Goal: Communication & Community: Answer question/provide support

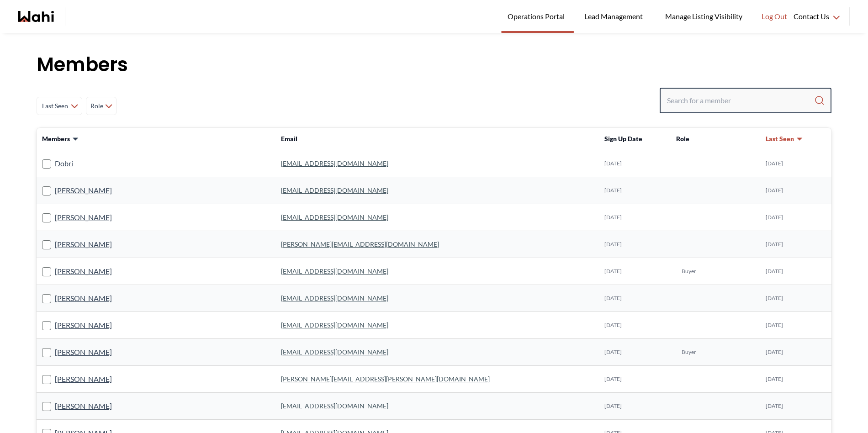
click at [697, 96] on input "Search input" at bounding box center [740, 100] width 147 height 16
paste input "sam.jae.harris@gmail.com"
type input "sam.jae.harris@gmail.com"
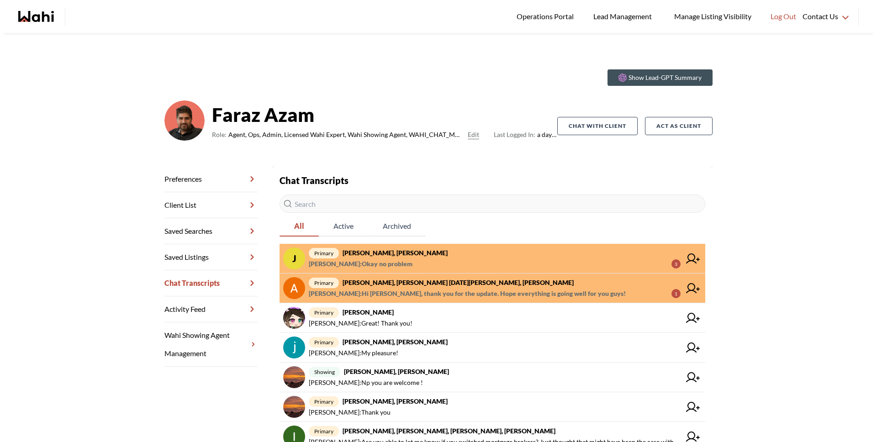
click at [427, 251] on strong "[PERSON_NAME], [PERSON_NAME]" at bounding box center [395, 253] width 105 height 8
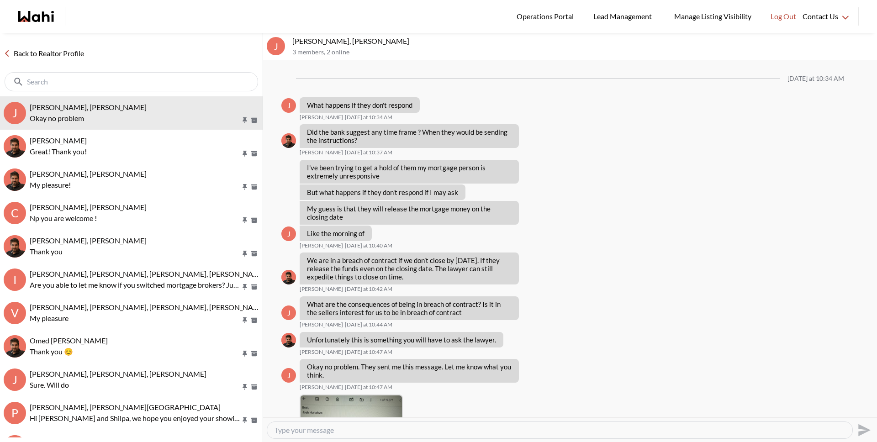
scroll to position [566, 0]
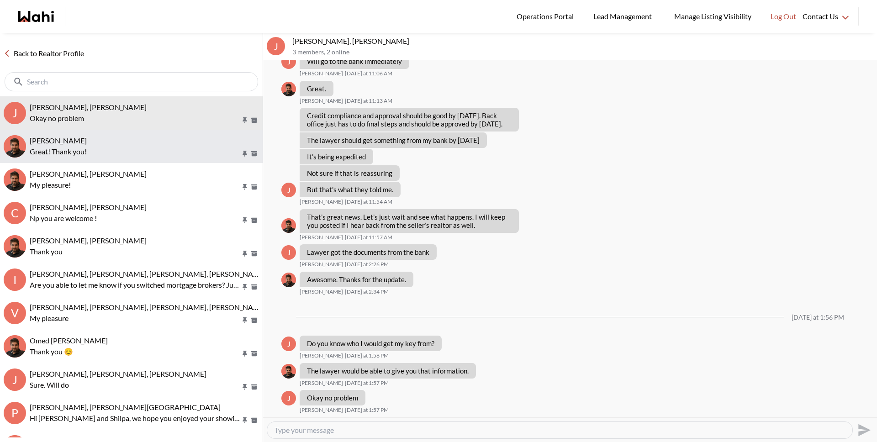
click at [161, 144] on div "[PERSON_NAME]" at bounding box center [144, 140] width 229 height 9
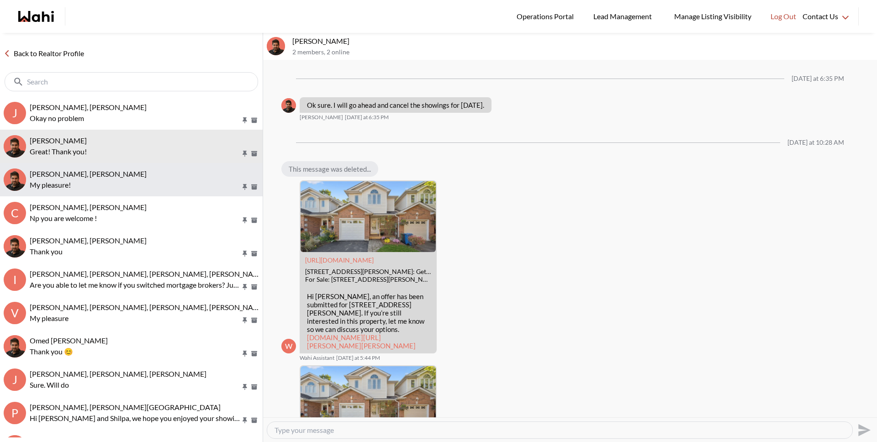
scroll to position [739, 0]
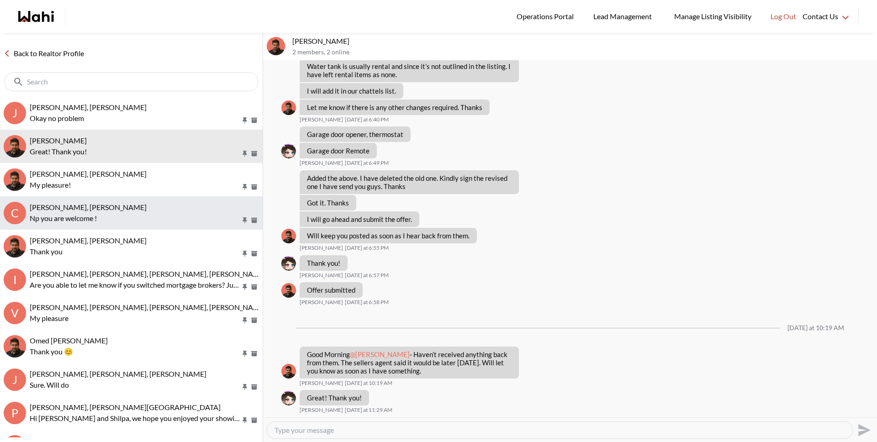
drag, startPoint x: 152, startPoint y: 189, endPoint x: 153, endPoint y: 203, distance: 13.7
click at [152, 189] on p "My pleasure!" at bounding box center [135, 184] width 211 height 11
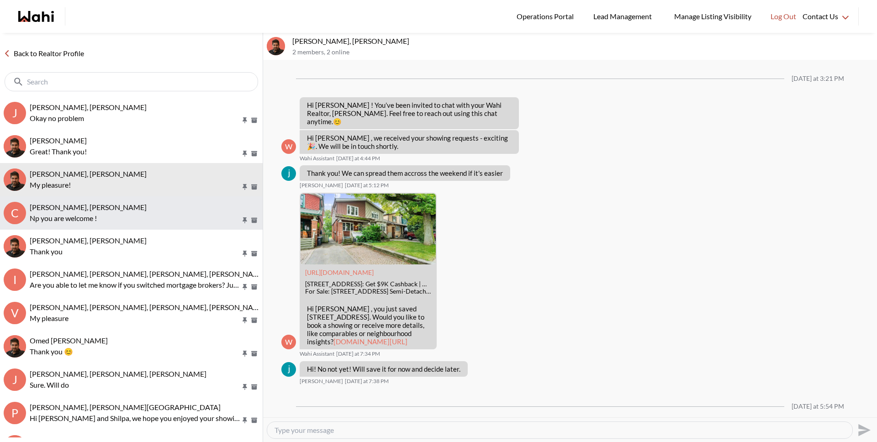
scroll to position [605, 0]
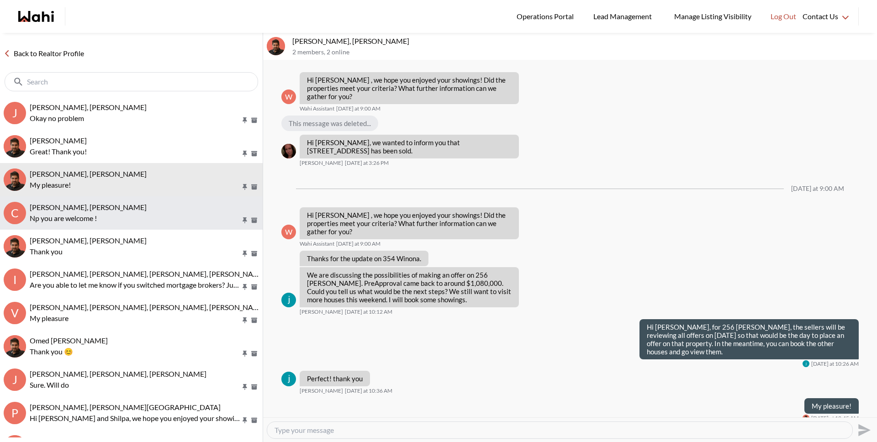
click at [154, 219] on p "Np you are welcome !" at bounding box center [135, 218] width 211 height 11
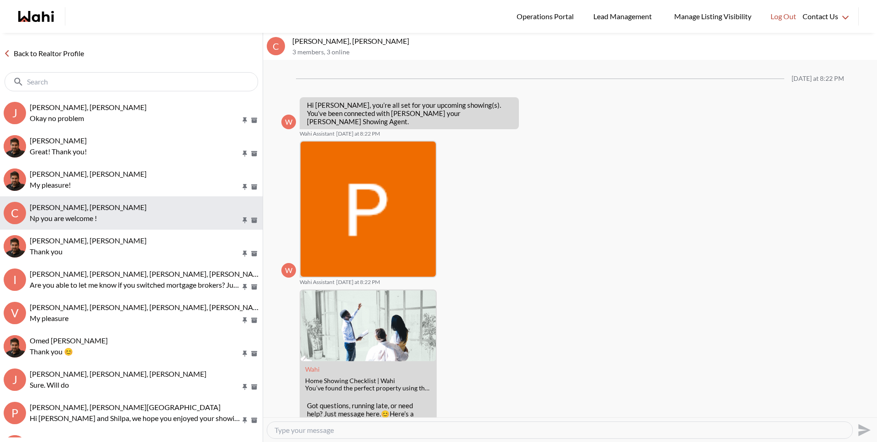
scroll to position [188, 0]
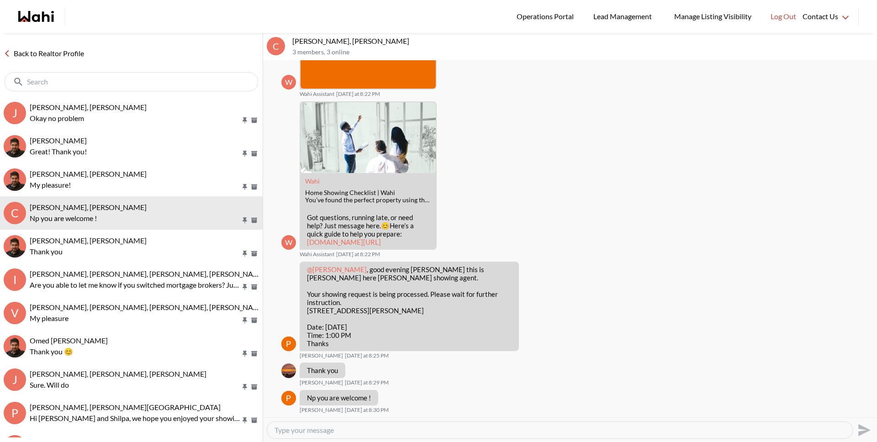
click at [53, 53] on link "Back to Realtor Profile" at bounding box center [44, 53] width 88 height 12
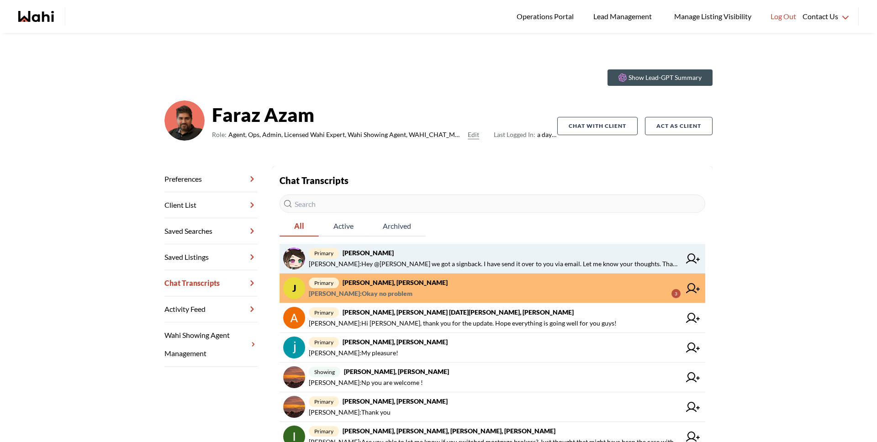
click at [527, 253] on span "primary liuhong chen, Faraz" at bounding box center [495, 253] width 372 height 11
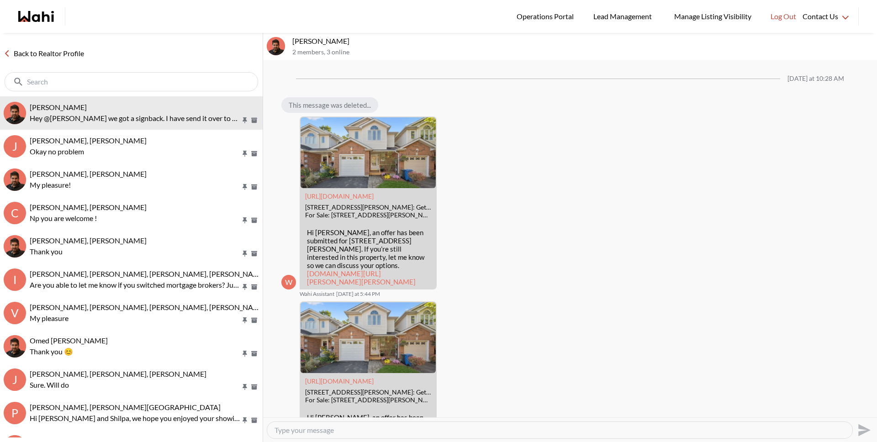
scroll to position [711, 0]
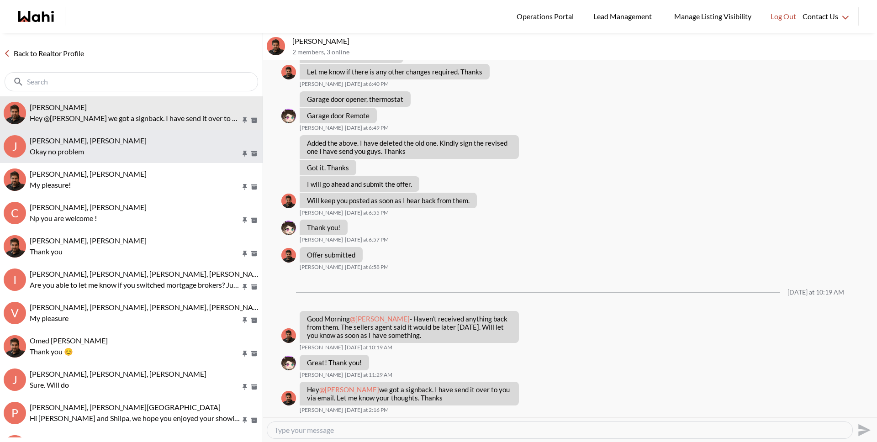
click at [140, 149] on p "Okay no problem" at bounding box center [135, 151] width 211 height 11
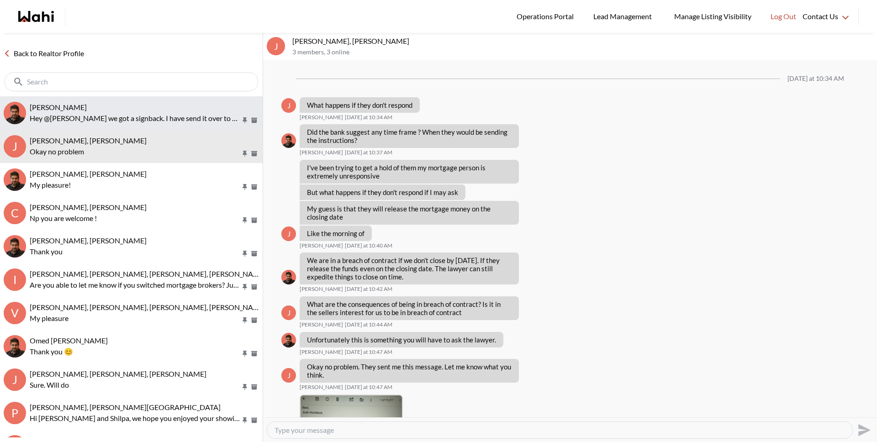
scroll to position [566, 0]
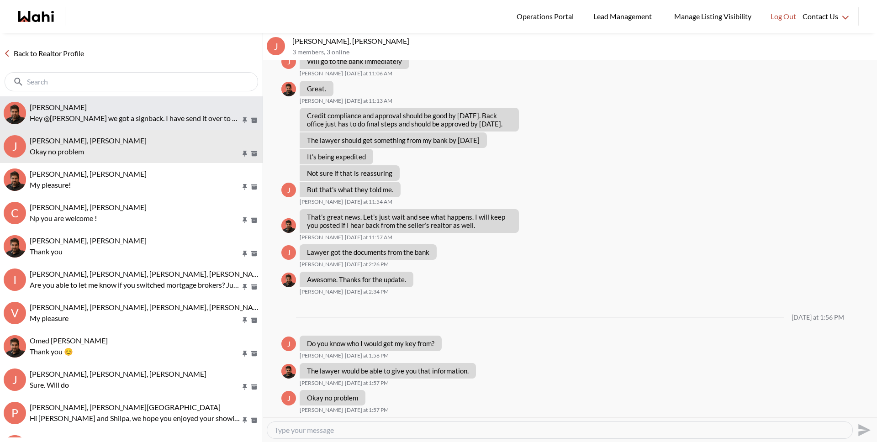
click at [117, 116] on p "Hey @liuhong chen we got a signback. I have send it over to you via email. Let …" at bounding box center [135, 118] width 211 height 11
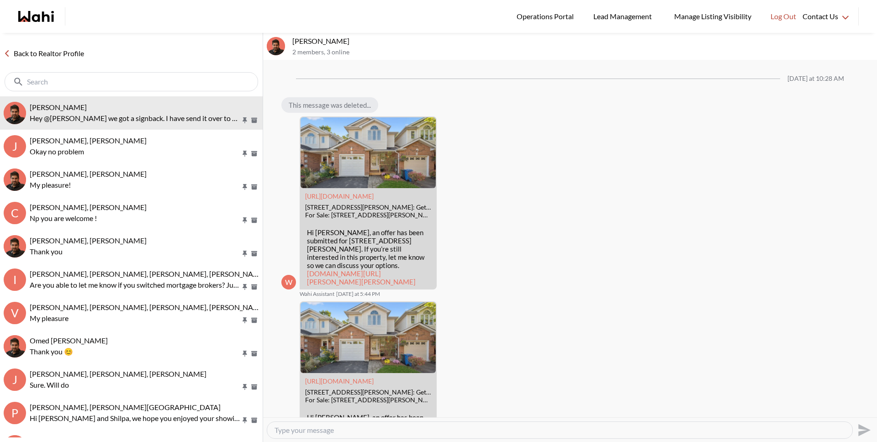
scroll to position [711, 0]
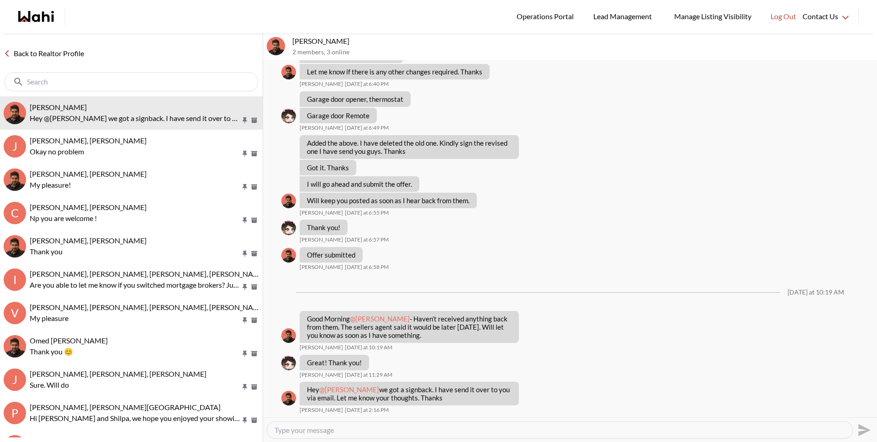
click at [73, 52] on link "Back to Realtor Profile" at bounding box center [44, 53] width 88 height 12
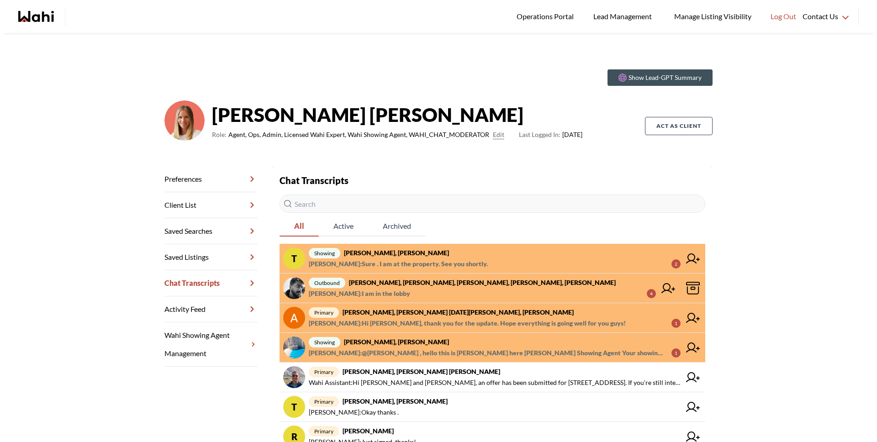
scroll to position [165, 0]
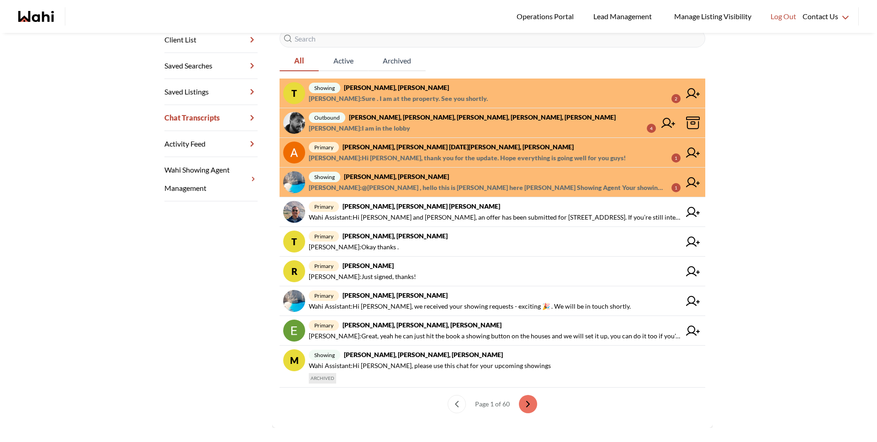
click at [406, 184] on span "Paul Sharma : @Arsene Dilenga , hello this is Paul here Wahi Showing Agent Your…" at bounding box center [486, 187] width 355 height 11
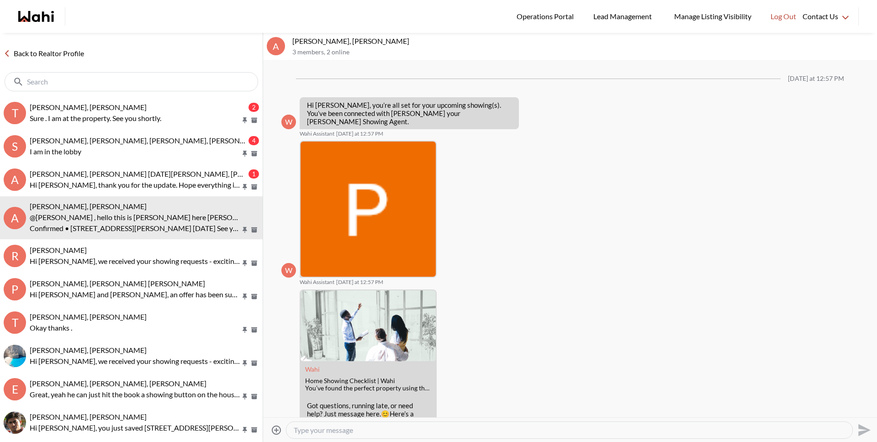
scroll to position [176, 0]
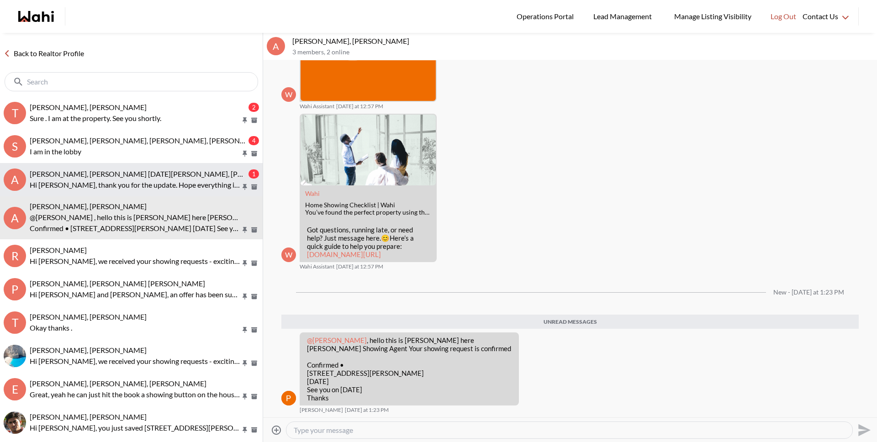
click at [79, 182] on p "Hi [PERSON_NAME], thank you for the update. Hope everything is going well for y…" at bounding box center [135, 184] width 211 height 11
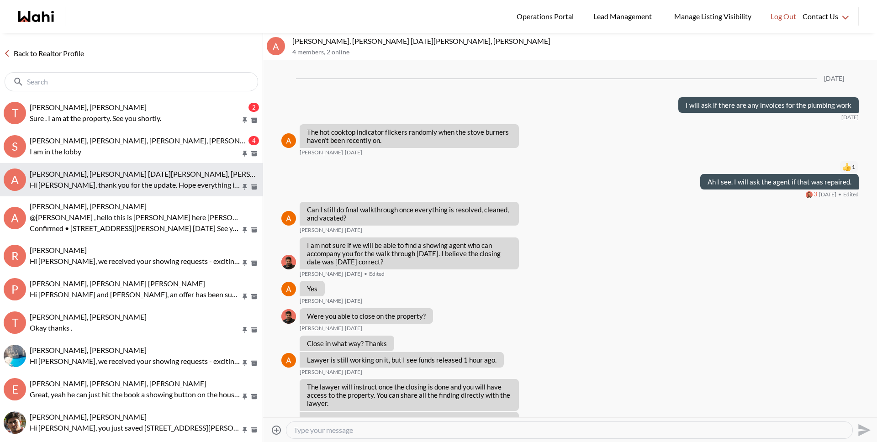
scroll to position [969, 0]
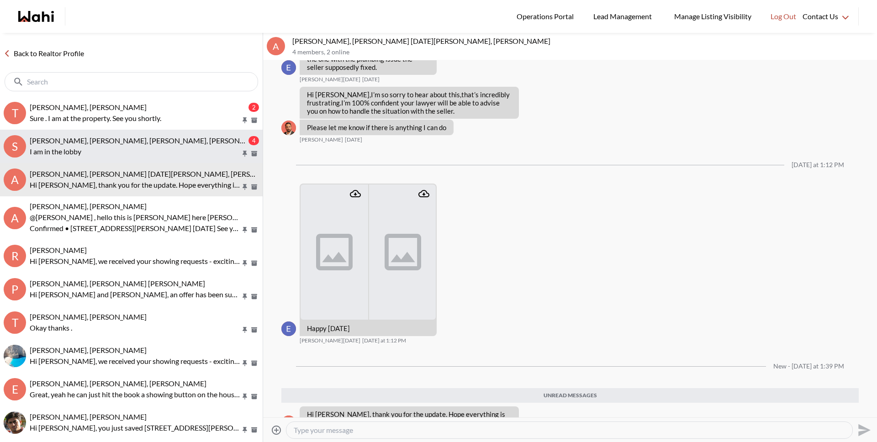
click at [100, 147] on p "I am in the lobby" at bounding box center [135, 151] width 211 height 11
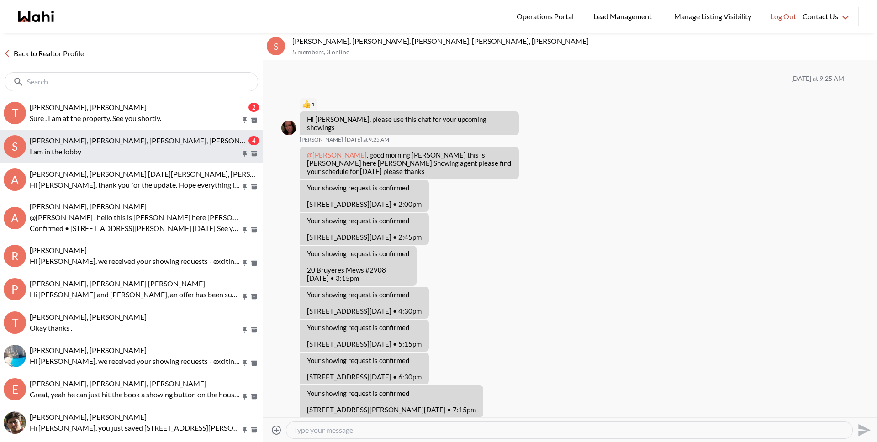
scroll to position [409, 0]
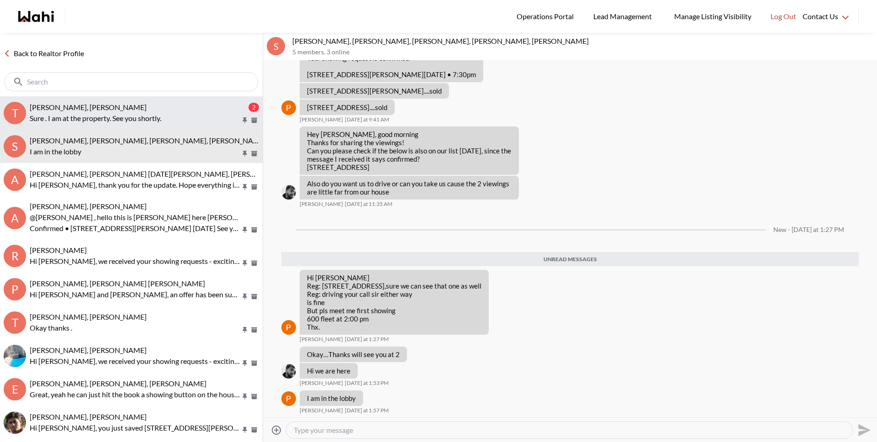
click at [100, 117] on p "Sure . I am at the property. See you shortly." at bounding box center [135, 118] width 211 height 11
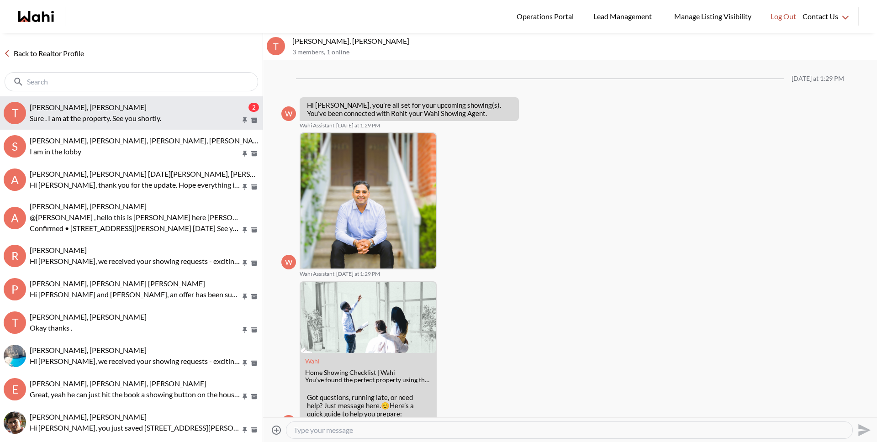
scroll to position [503, 0]
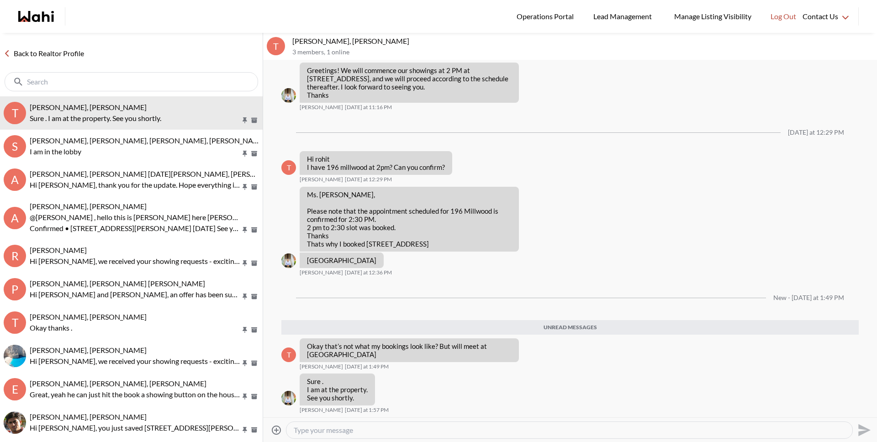
click at [321, 432] on textarea "Type your message" at bounding box center [569, 430] width 551 height 9
click at [321, 431] on textarea "Type your message" at bounding box center [569, 430] width 551 height 9
click at [322, 434] on textarea "Type your message" at bounding box center [569, 430] width 551 height 9
click at [78, 54] on link "Back to Realtor Profile" at bounding box center [44, 53] width 88 height 12
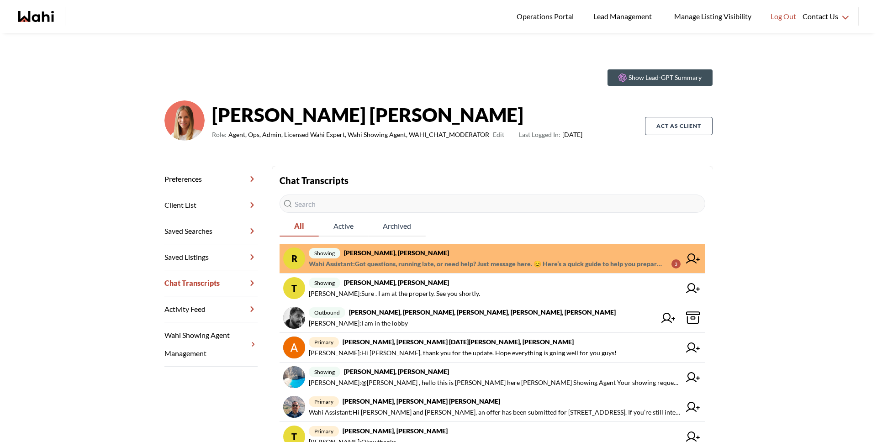
click at [426, 246] on link "R showing Ritu Gill, Behnam, Michelle Wahi Assistant : Got questions, running l…" at bounding box center [492, 259] width 426 height 30
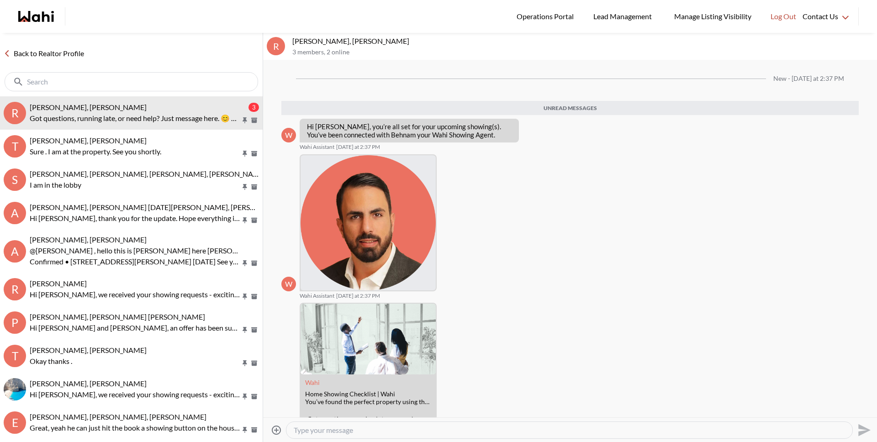
scroll to position [54, 0]
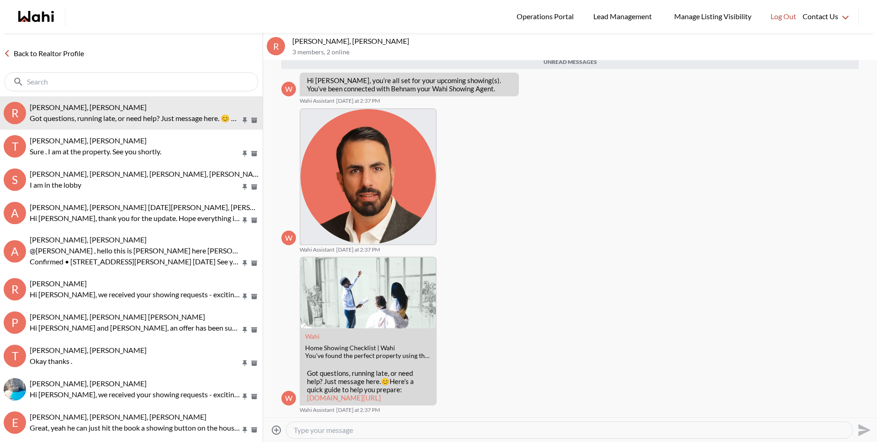
click at [57, 53] on link "Back to Realtor Profile" at bounding box center [44, 53] width 88 height 12
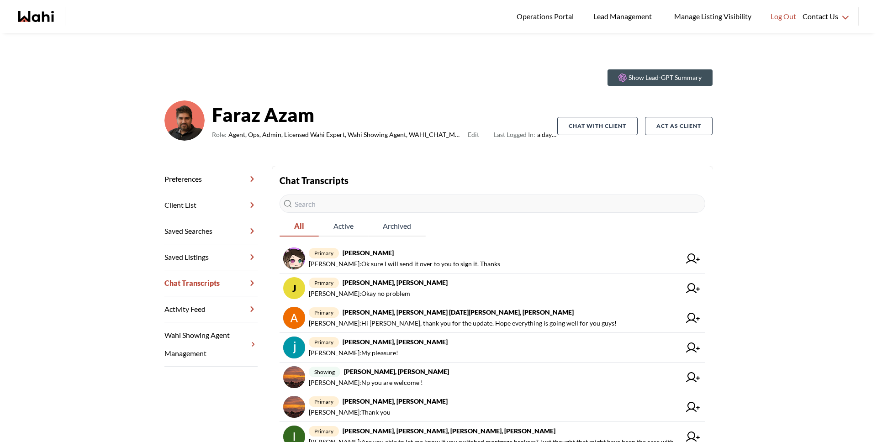
click at [432, 258] on span "primary liuhong chen, Faraz" at bounding box center [495, 253] width 372 height 11
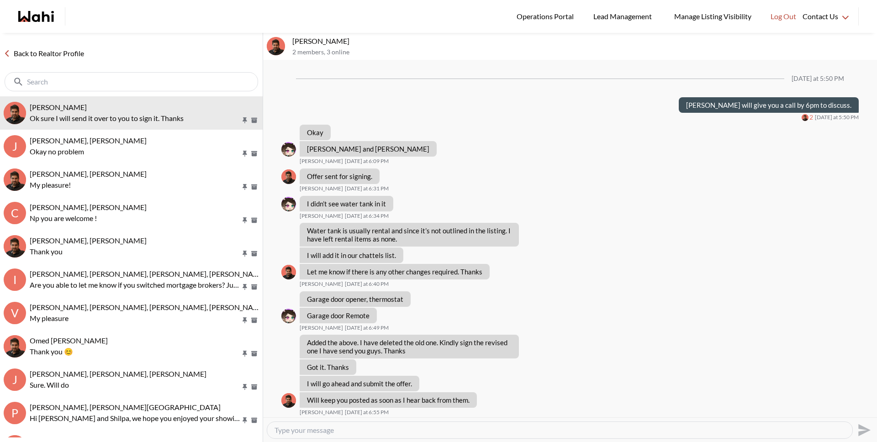
scroll to position [358, 0]
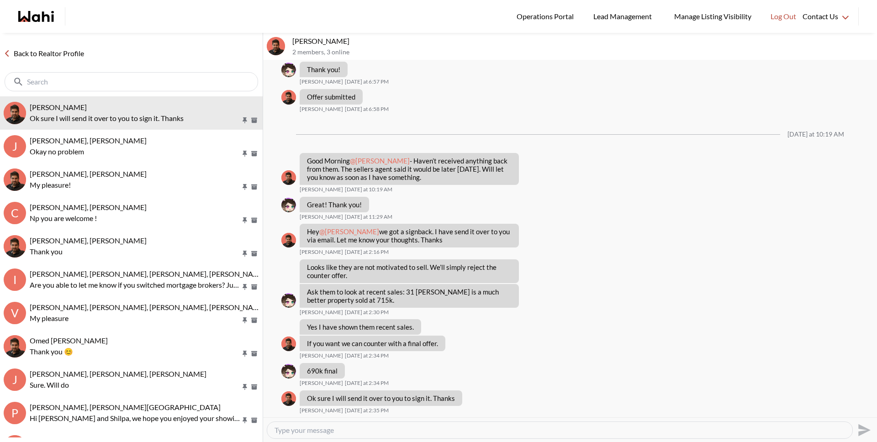
click at [39, 52] on link "Back to Realtor Profile" at bounding box center [44, 53] width 88 height 12
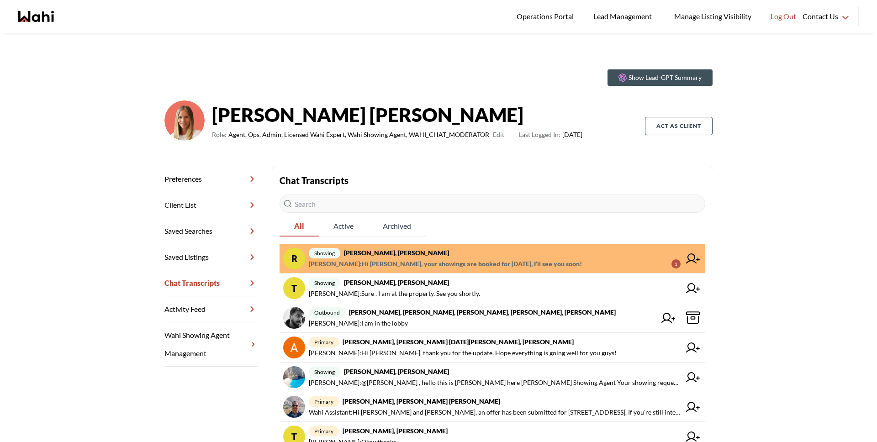
click at [482, 256] on span "showing [PERSON_NAME], [PERSON_NAME]" at bounding box center [495, 253] width 372 height 11
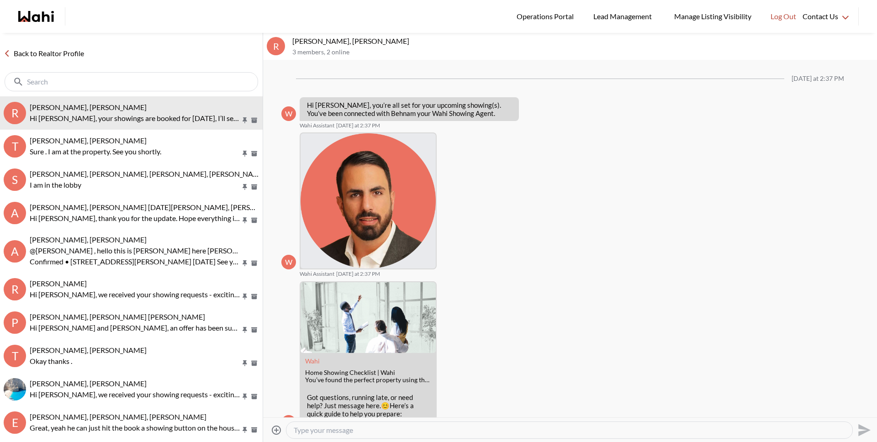
scroll to position [264, 0]
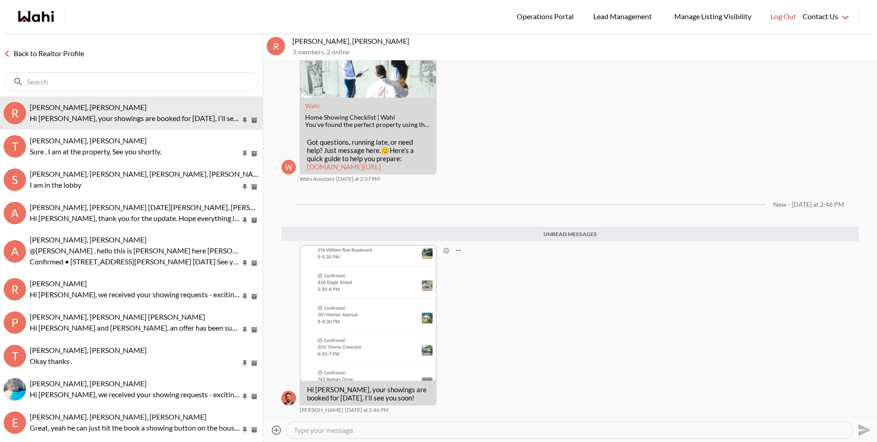
click at [385, 310] on img at bounding box center [367, 313] width 135 height 135
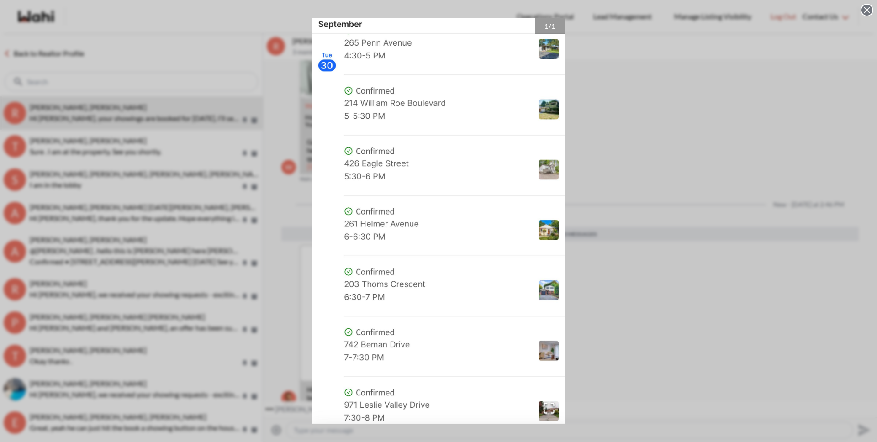
click at [711, 311] on div "1 / 1" at bounding box center [438, 221] width 877 height 442
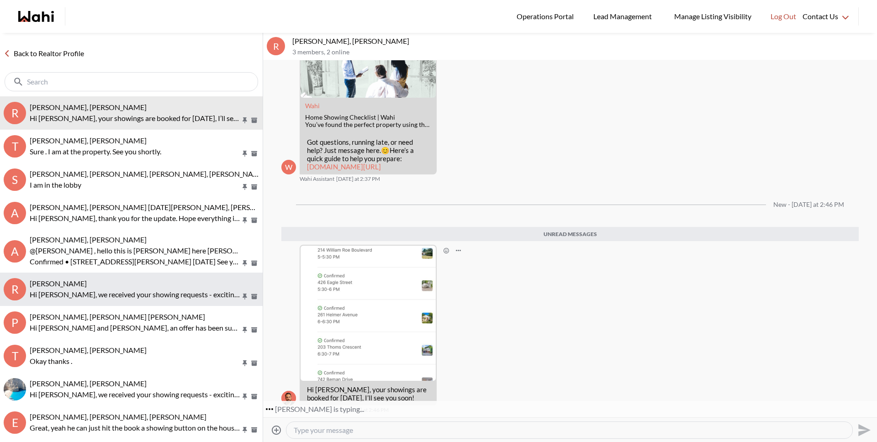
click at [132, 291] on p "Hi [PERSON_NAME], we received your showing requests - exciting 🎉 . We will be i…" at bounding box center [135, 294] width 211 height 11
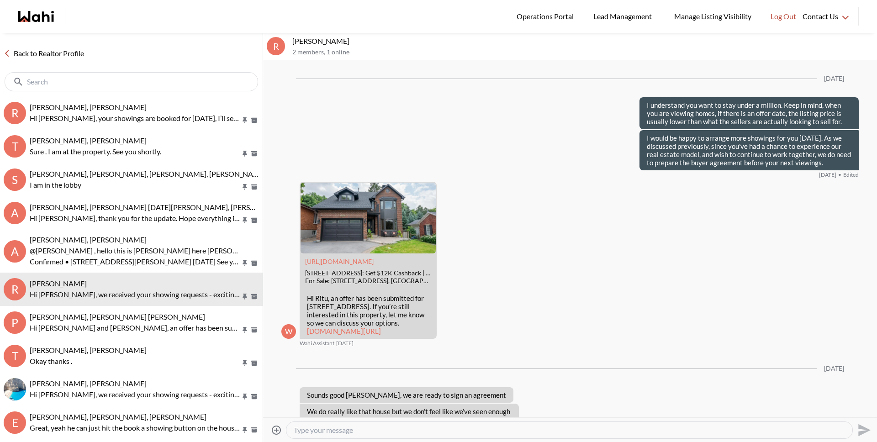
scroll to position [1652, 0]
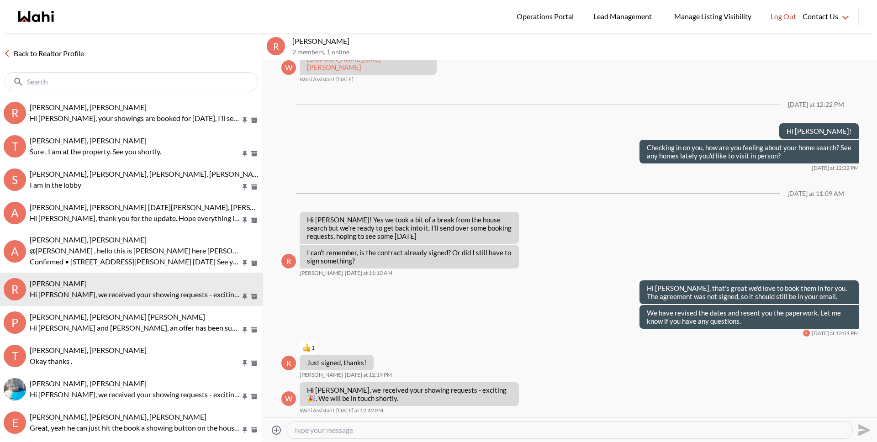
click at [365, 434] on textarea "Type your message" at bounding box center [569, 430] width 551 height 9
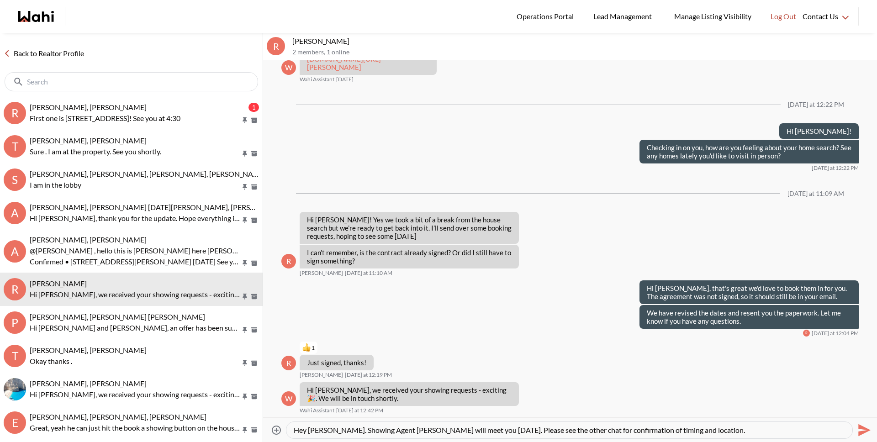
type textarea "Hey [PERSON_NAME]. Showing Agent [PERSON_NAME] will meet you [DATE]. Please see…"
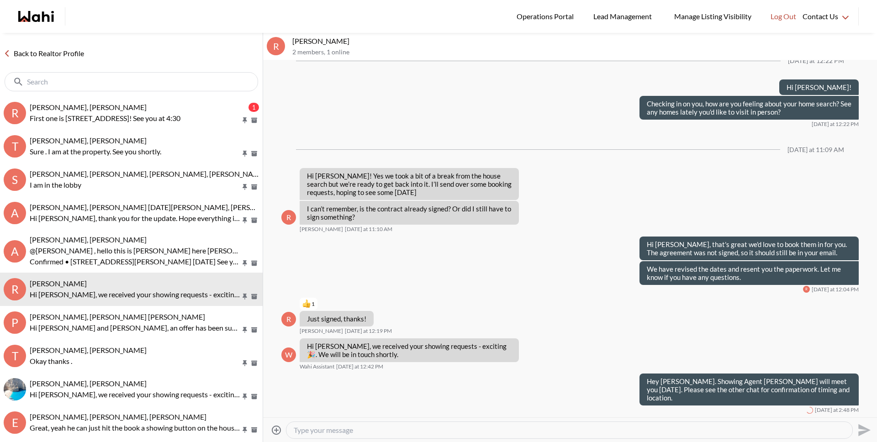
scroll to position [1688, 0]
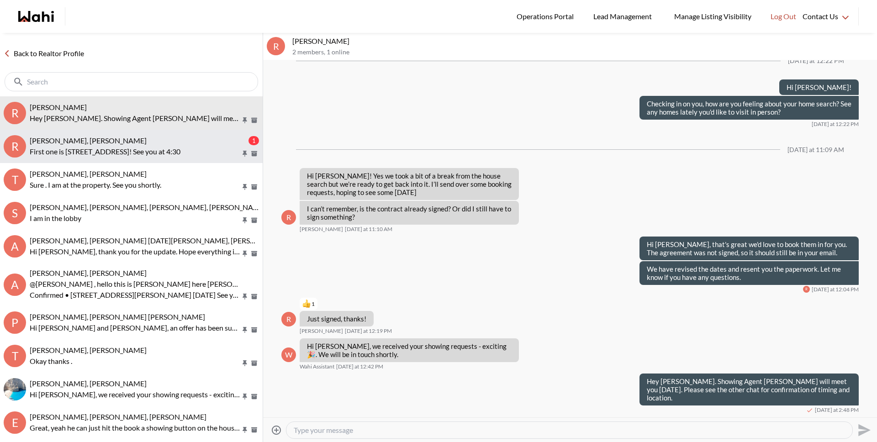
click at [126, 149] on p "First one is [STREET_ADDRESS]! See you at 4:30" at bounding box center [135, 151] width 211 height 11
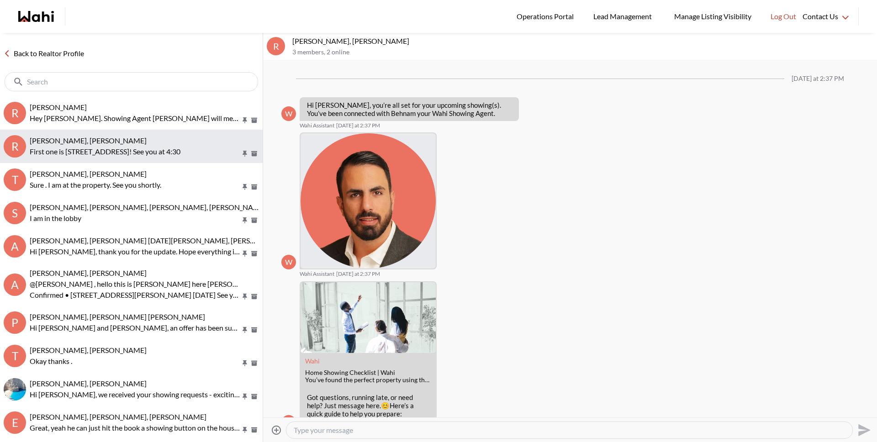
scroll to position [291, 0]
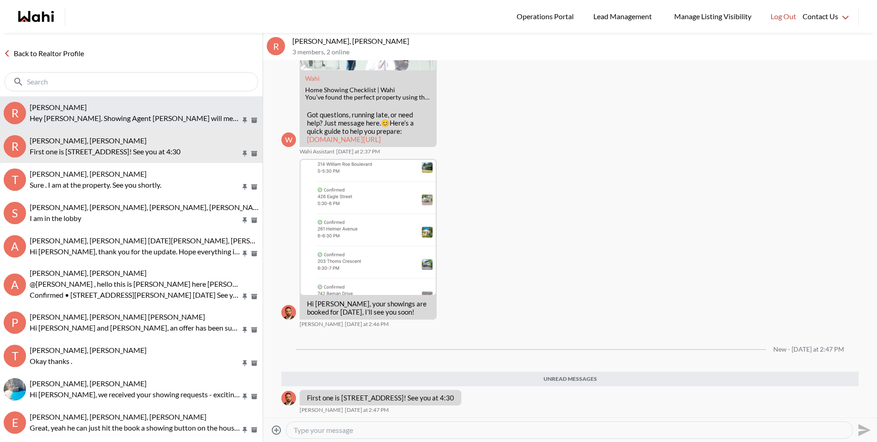
click at [126, 116] on p "Hey [PERSON_NAME]. Showing Agent [PERSON_NAME] will meet you [DATE]. Please see…" at bounding box center [135, 118] width 211 height 11
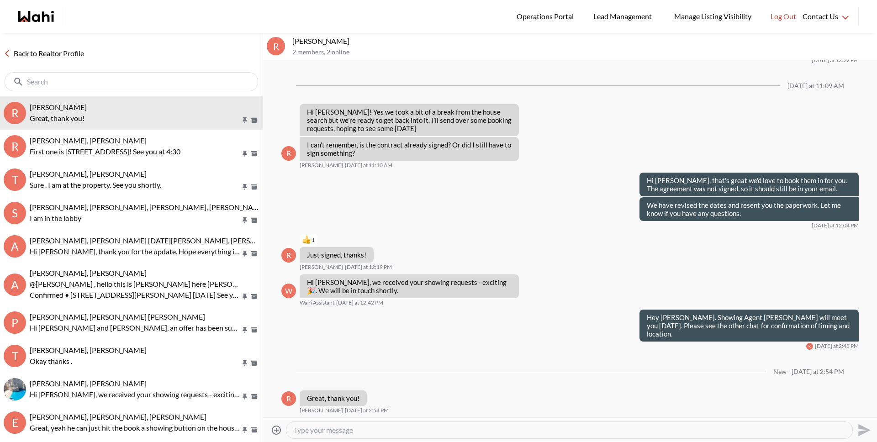
scroll to position [1752, 0]
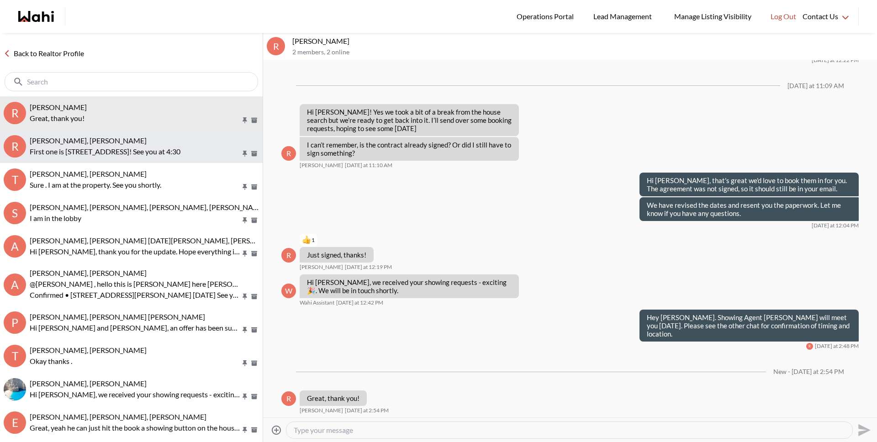
click at [74, 148] on p "First one is 265 Penn Avenue! See you at 4:30" at bounding box center [135, 151] width 211 height 11
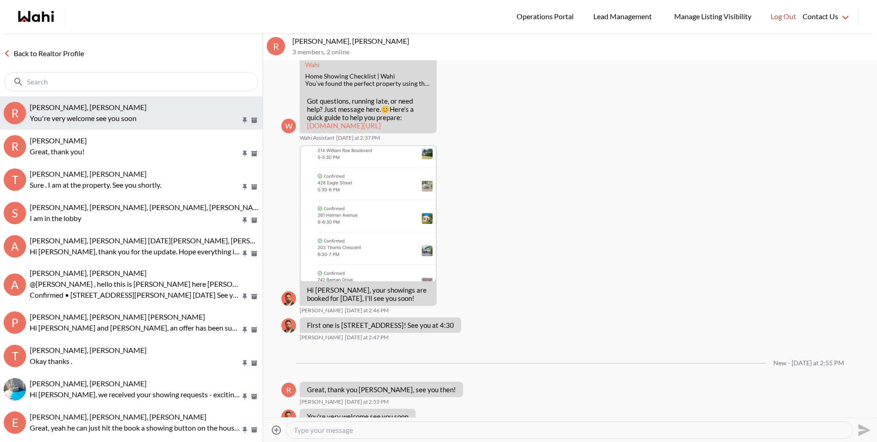
scroll to position [323, 0]
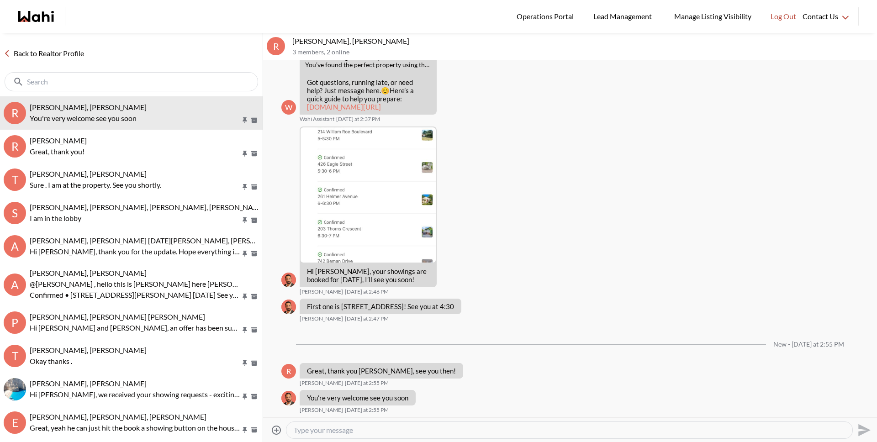
click at [74, 49] on link "Back to Realtor Profile" at bounding box center [44, 53] width 88 height 12
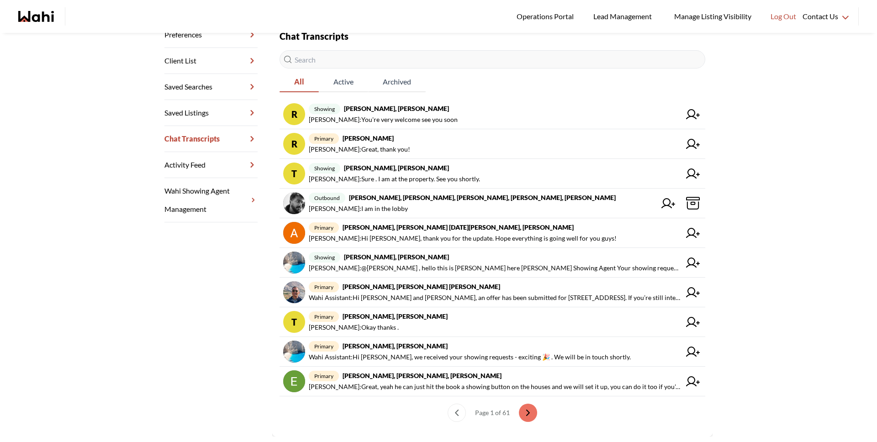
scroll to position [168, 0]
